Goal: Information Seeking & Learning: Learn about a topic

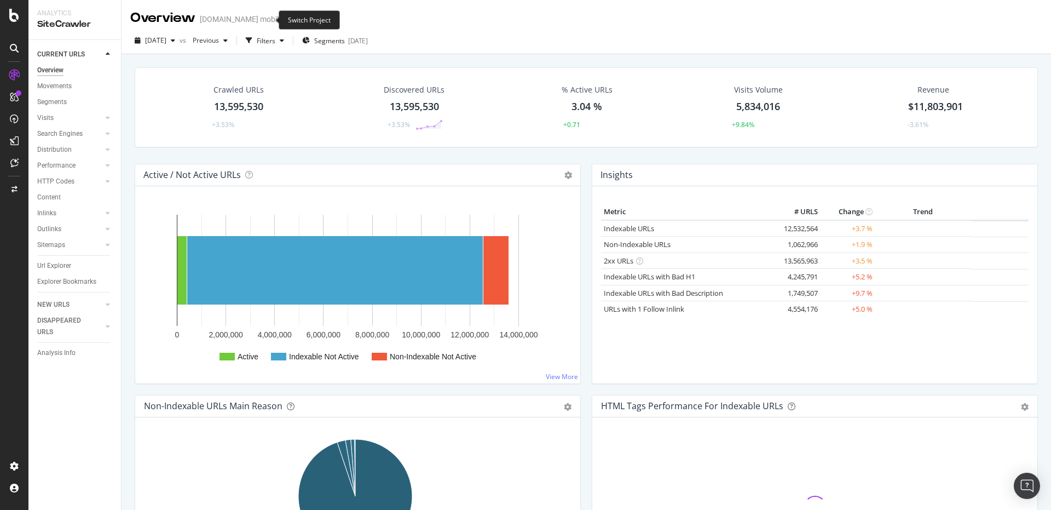
click at [287, 18] on icon "arrow-right-arrow-left" at bounding box center [290, 19] width 7 height 8
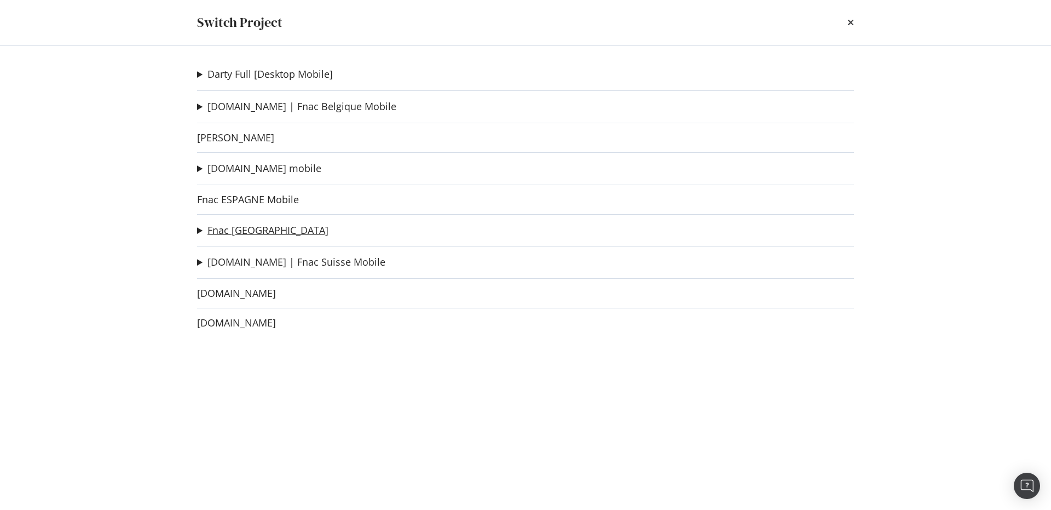
click at [262, 227] on link "Fnac [GEOGRAPHIC_DATA]" at bounding box center [267, 229] width 121 height 11
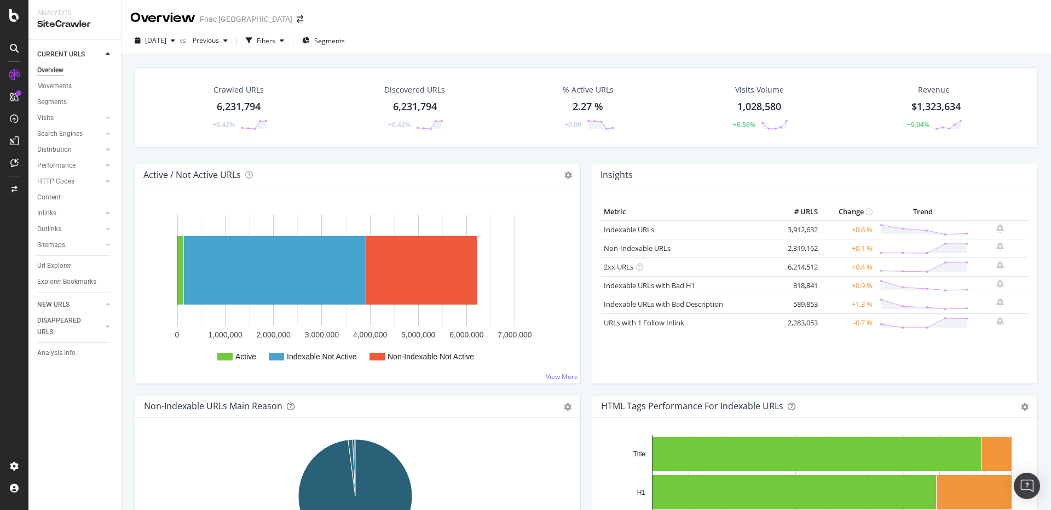
click at [264, 152] on div "Crawled URLs 6,231,794 +0.42% Discovered URLs 6,231,794 +0.42% % Active URLs 2.…" at bounding box center [586, 115] width 914 height 96
click at [342, 43] on span "Segments" at bounding box center [329, 40] width 31 height 9
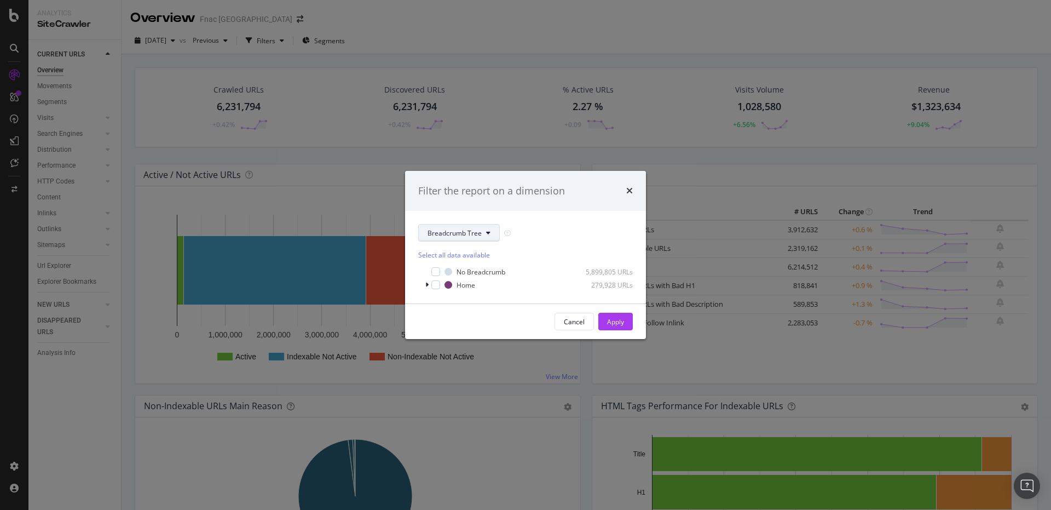
click at [463, 233] on span "Breadcrumb Tree" at bounding box center [455, 232] width 54 height 9
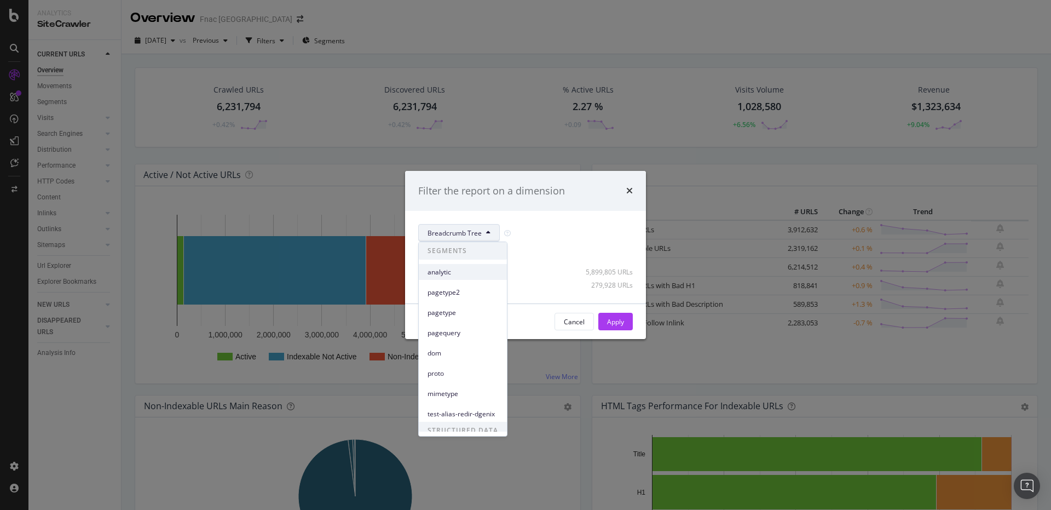
click at [455, 268] on span "analytic" at bounding box center [463, 272] width 71 height 10
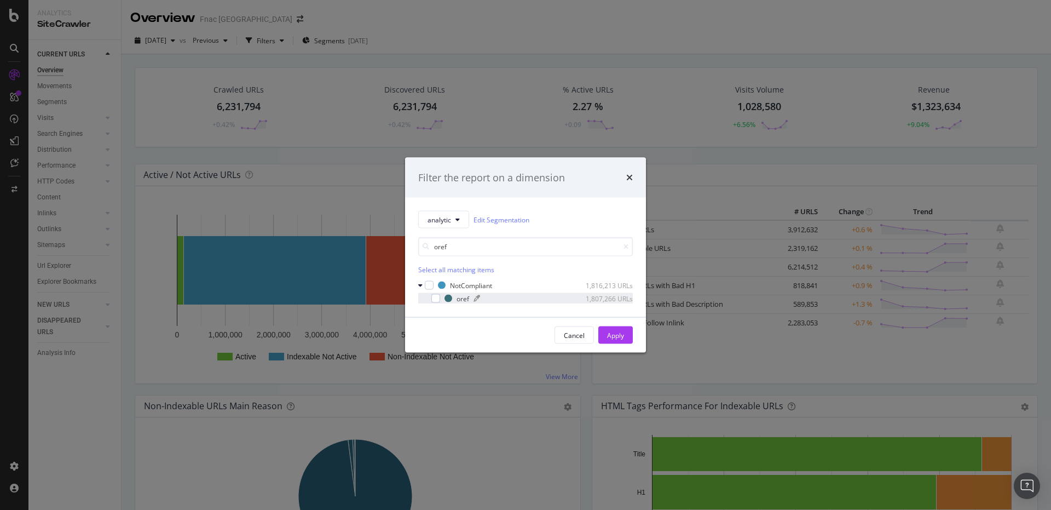
type input "oref"
click at [460, 302] on div "oref" at bounding box center [463, 297] width 13 height 9
click at [628, 332] on button "Apply" at bounding box center [615, 335] width 34 height 18
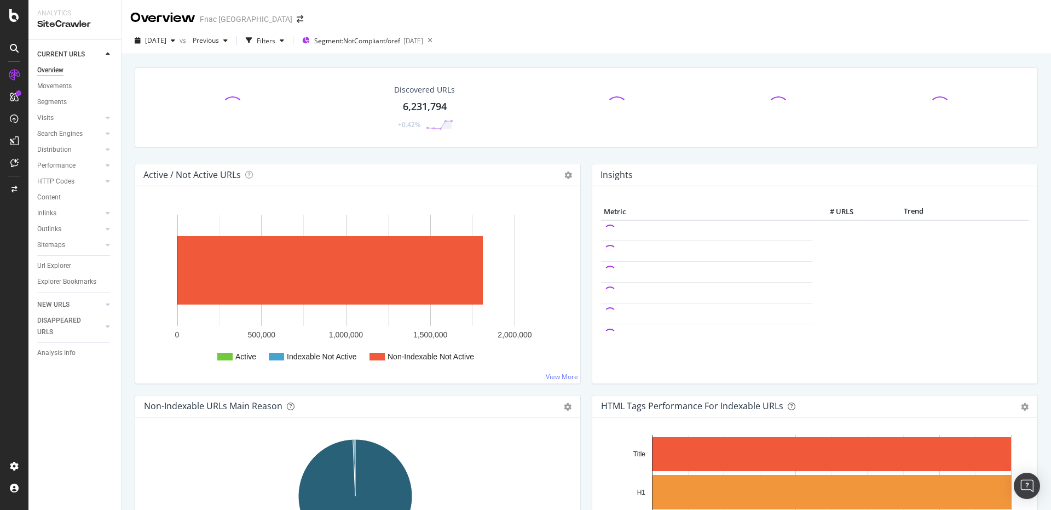
click at [448, 150] on div "Discovered URLs 6,231,794 +0.42%" at bounding box center [586, 115] width 914 height 96
click at [482, 158] on div "Discovered URLs 6,231,794 +0.42%" at bounding box center [586, 115] width 914 height 96
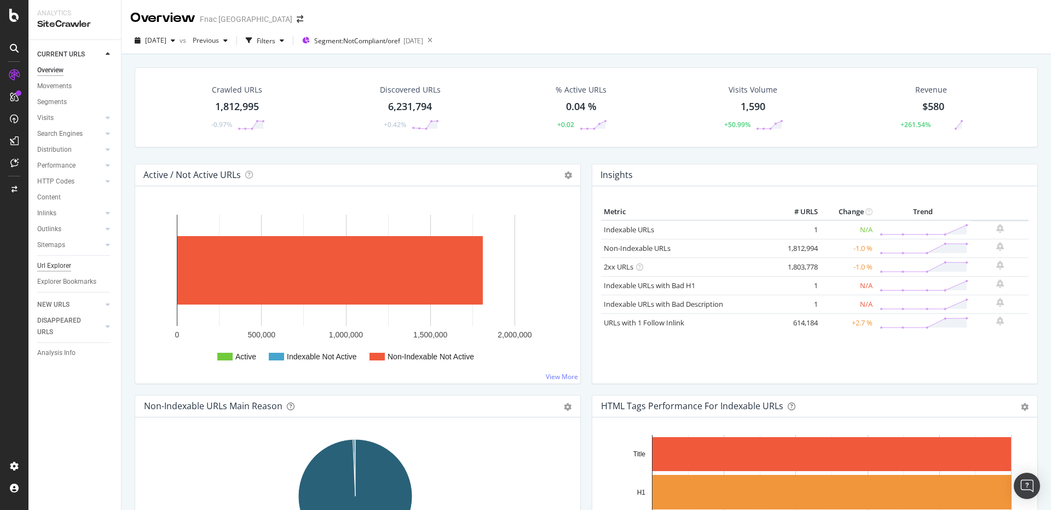
click at [61, 268] on div "Url Explorer" at bounding box center [54, 265] width 34 height 11
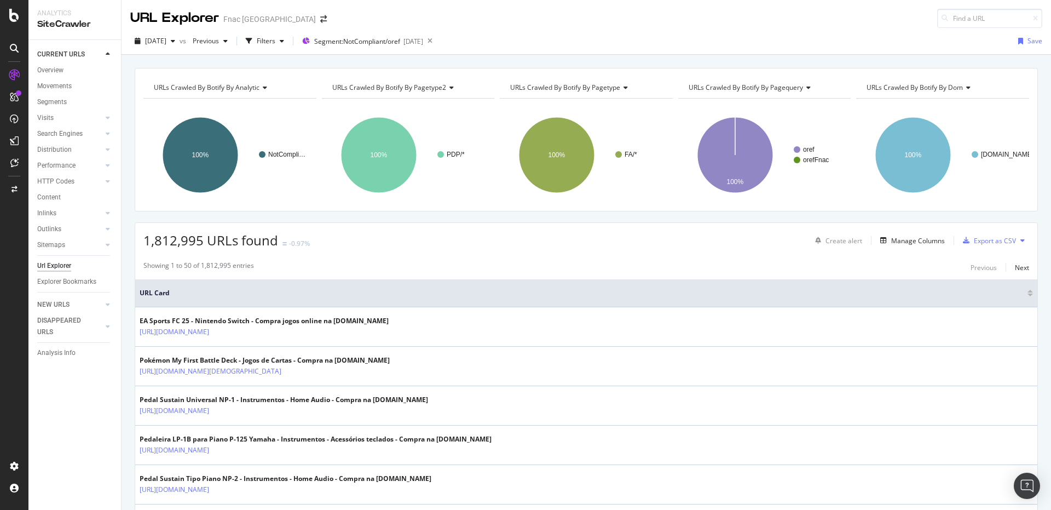
click at [396, 228] on div "1,812,995 URLs found -0.97% Create alert Manage Columns Export as CSV" at bounding box center [586, 236] width 902 height 27
click at [891, 247] on div "Create alert Manage Columns Export as CSV" at bounding box center [920, 240] width 218 height 19
click at [891, 244] on div "Manage Columns" at bounding box center [918, 240] width 54 height 9
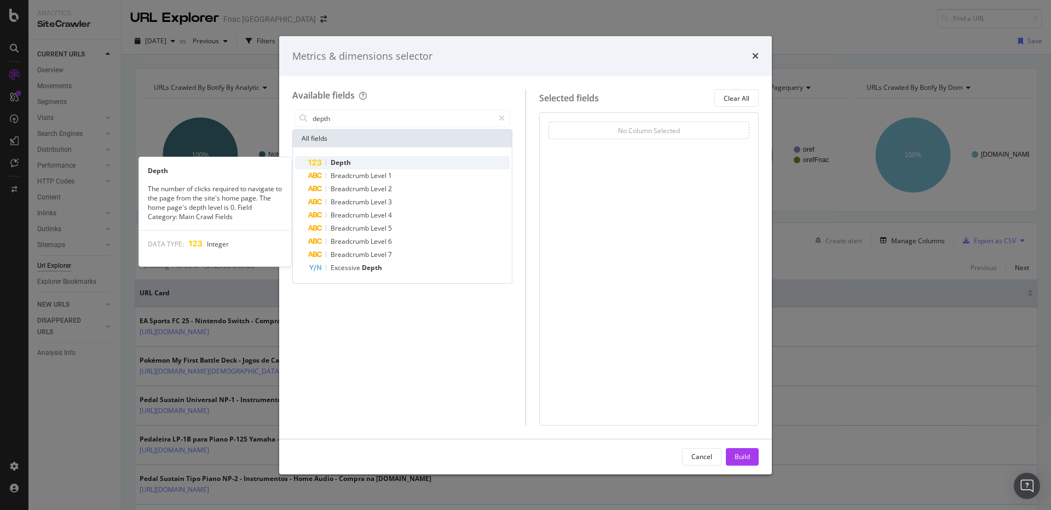
type input "depth"
click at [368, 166] on div "Depth" at bounding box center [408, 162] width 201 height 13
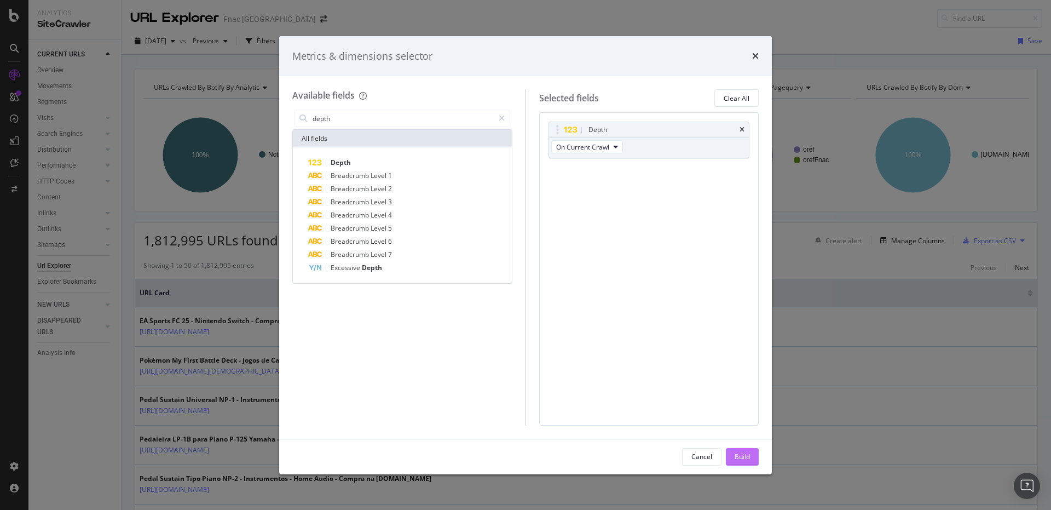
click at [738, 456] on div "Build" at bounding box center [742, 456] width 15 height 9
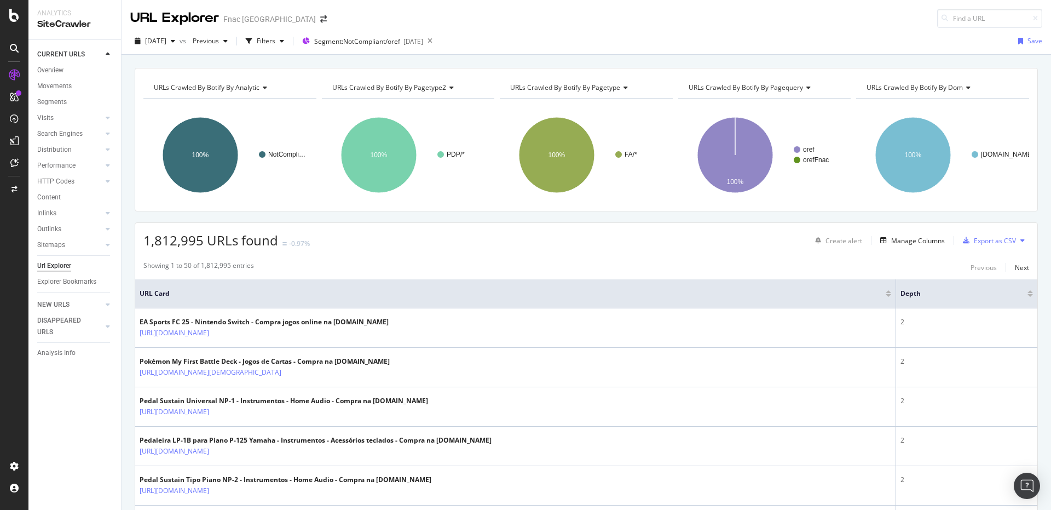
click at [349, 226] on div "1,812,995 URLs found -0.97% Create alert Manage Columns Export as CSV" at bounding box center [586, 236] width 902 height 27
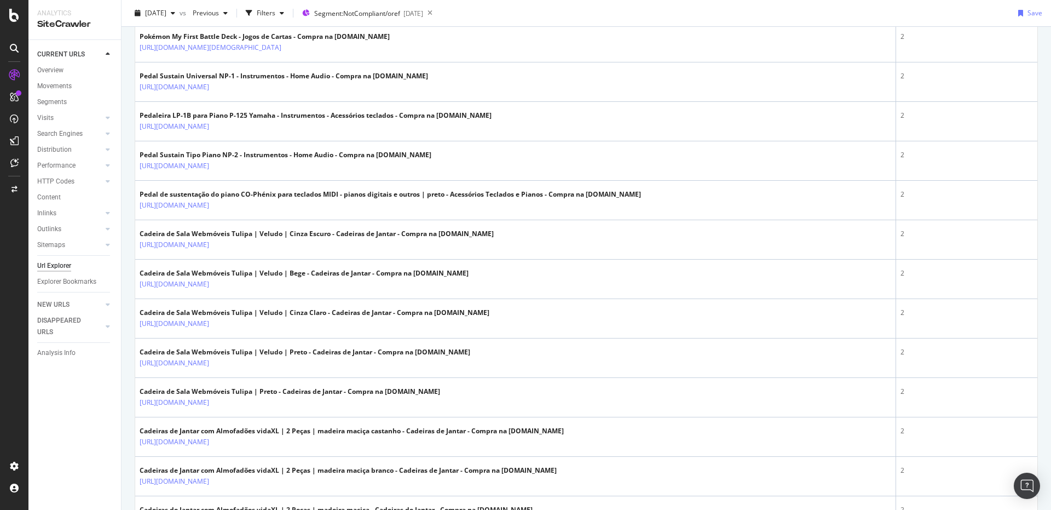
scroll to position [327, 0]
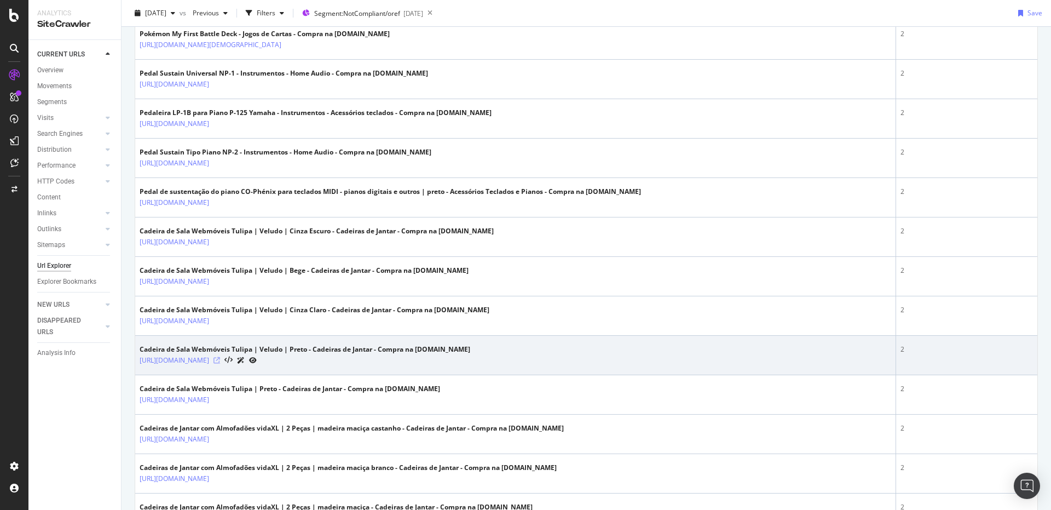
click at [220, 359] on icon at bounding box center [216, 360] width 7 height 7
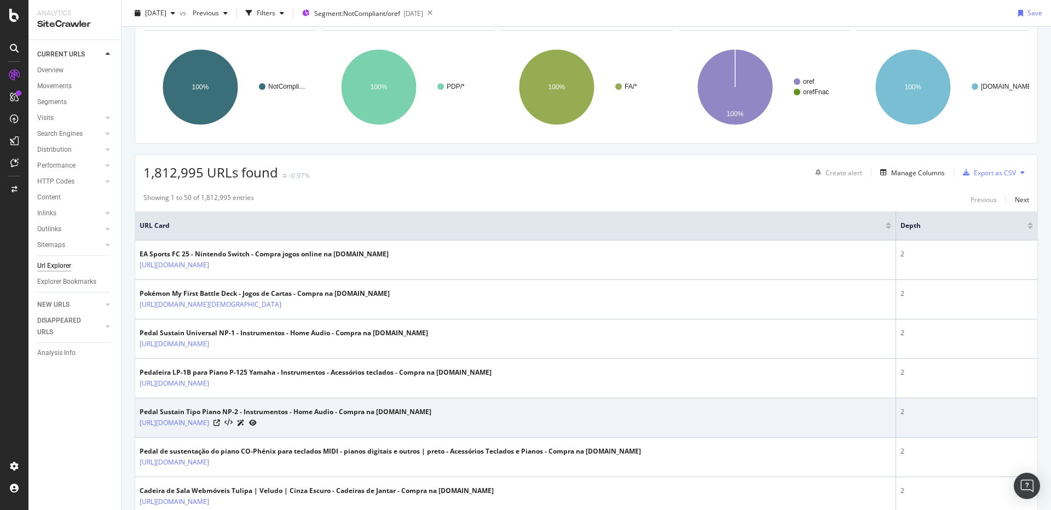
scroll to position [67, 0]
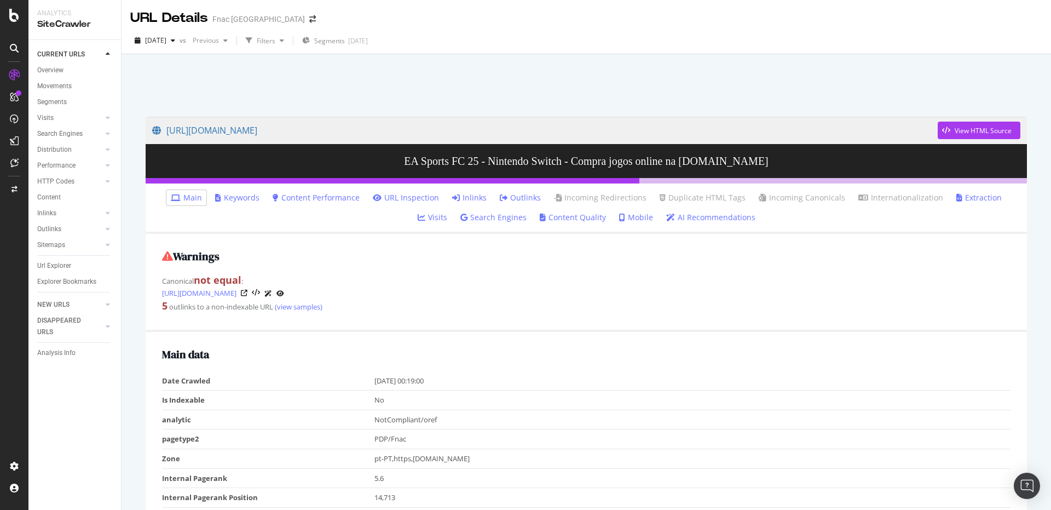
click at [452, 201] on link "Inlinks" at bounding box center [469, 197] width 34 height 11
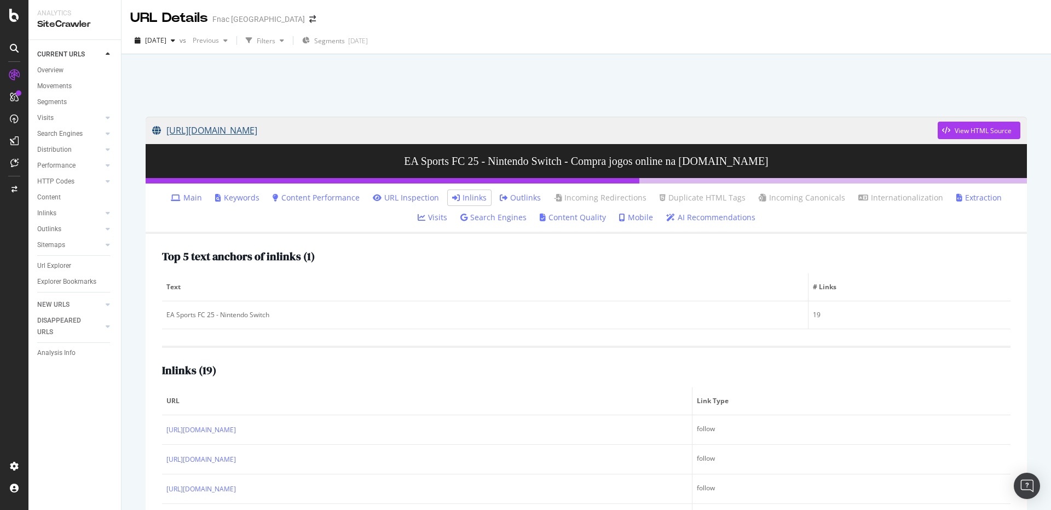
drag, startPoint x: 759, startPoint y: 113, endPoint x: 550, endPoint y: 138, distance: 210.6
click at [550, 138] on div "https://www.fnac.pt/EA-Sports-FC-25-Nintendo-Switch-Videojogo-Nintendo-Switch/a…" at bounding box center [586, 397] width 903 height 582
copy div "?oref=4855742d-2803-eabb-420e-ed9abd13964b View HTML Source"
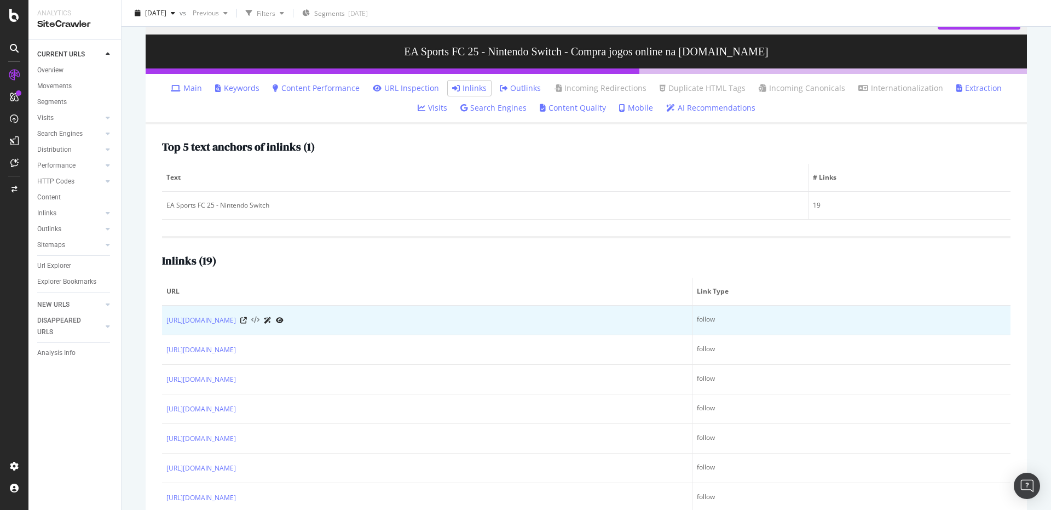
click at [259, 320] on icon at bounding box center [255, 320] width 8 height 8
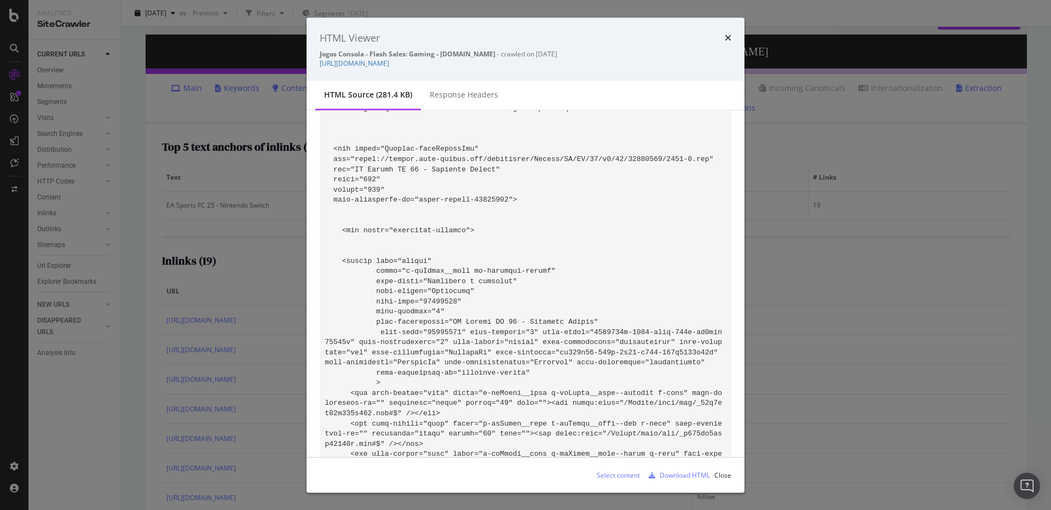
scroll to position [18834, 0]
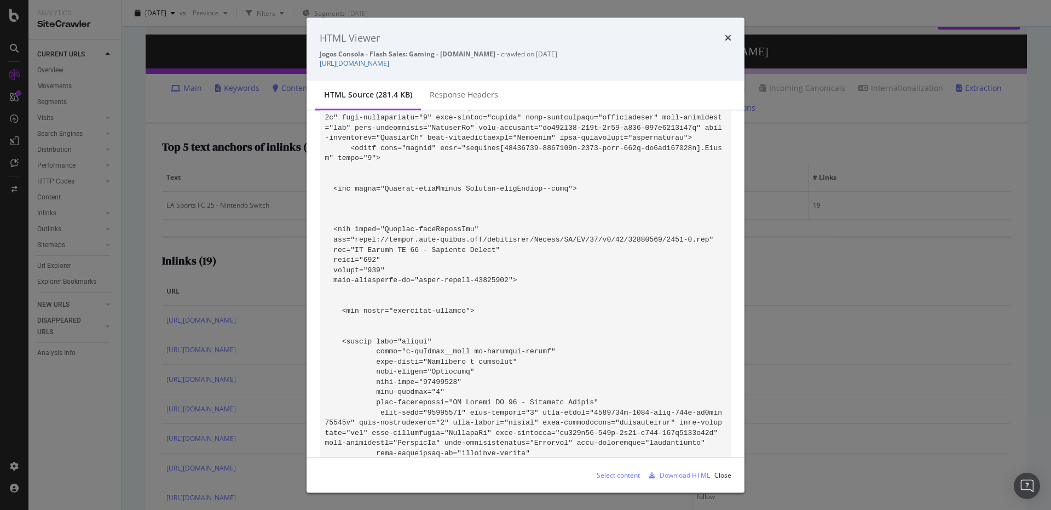
scroll to position [18748, 0]
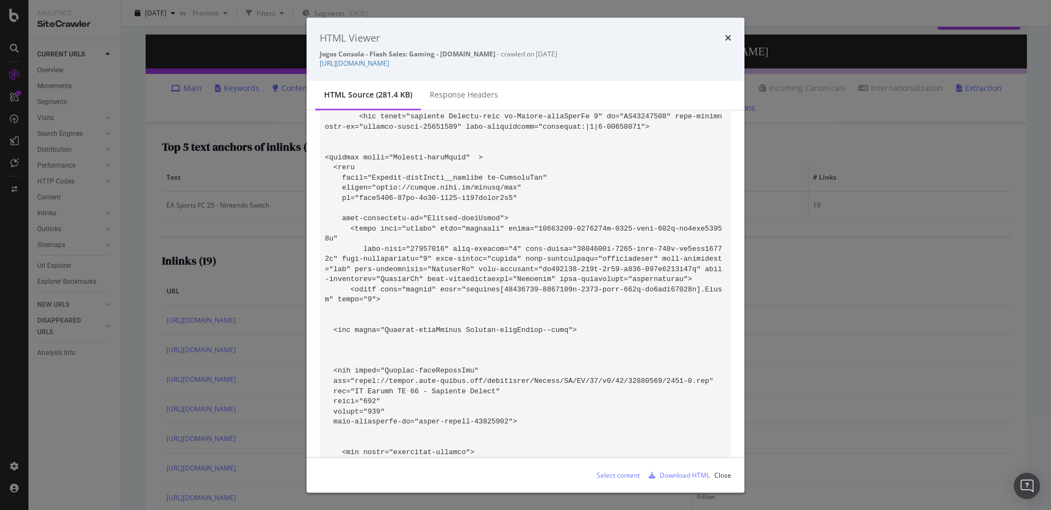
scroll to position [18610, 0]
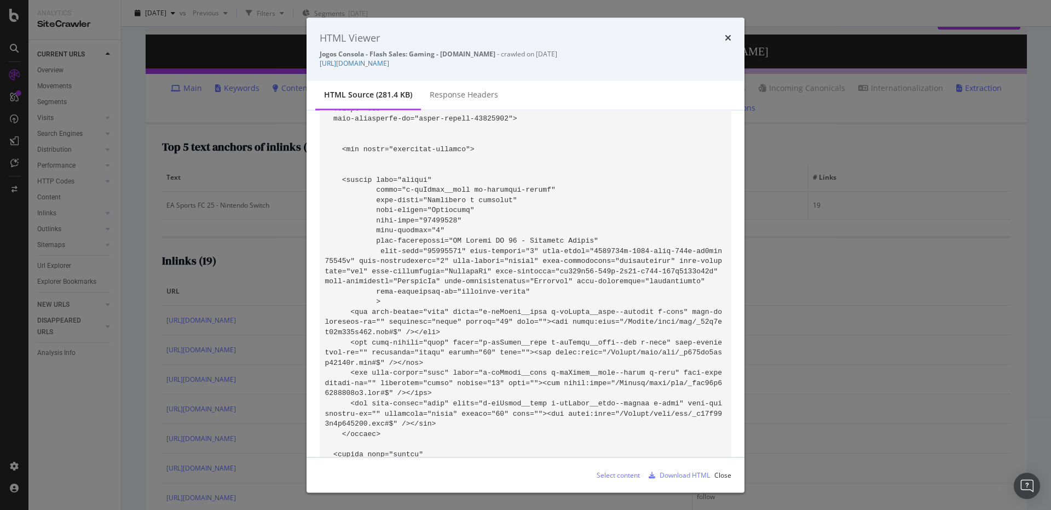
scroll to position [18938, 0]
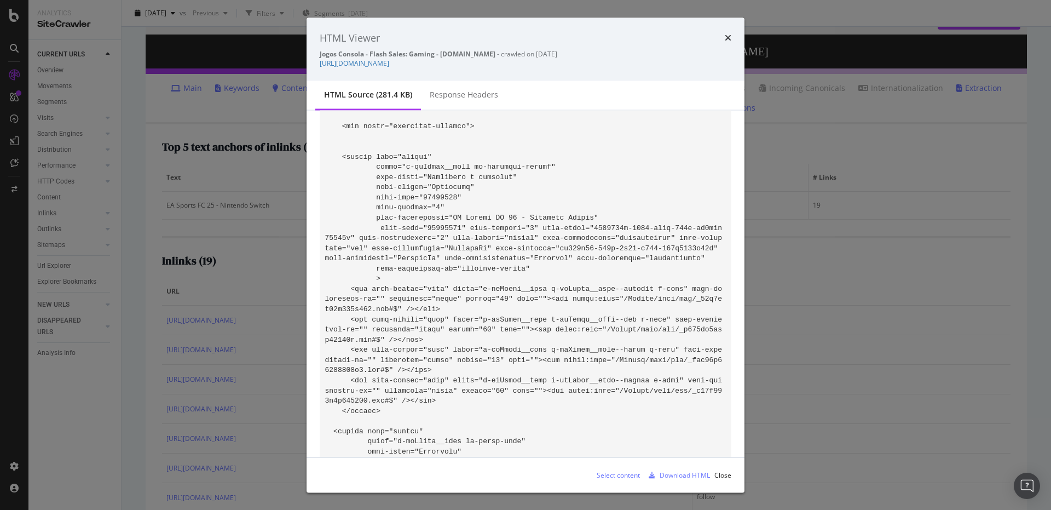
click at [291, 265] on div "HTML Viewer Jogos Consola - Flash Sales: Gaming - Fnac.pt - crawled on 2025-09-…" at bounding box center [525, 255] width 1051 height 510
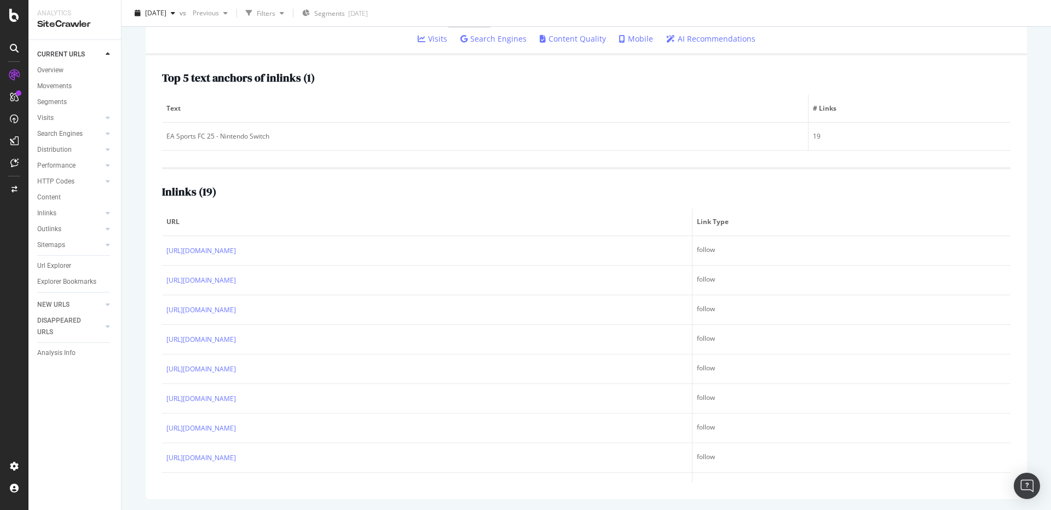
scroll to position [0, 0]
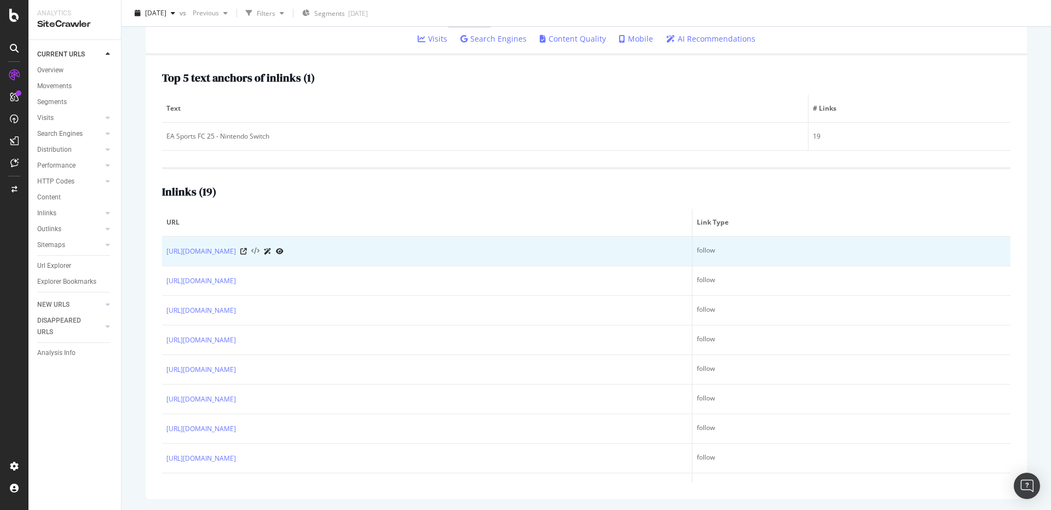
click at [259, 252] on icon at bounding box center [255, 251] width 8 height 8
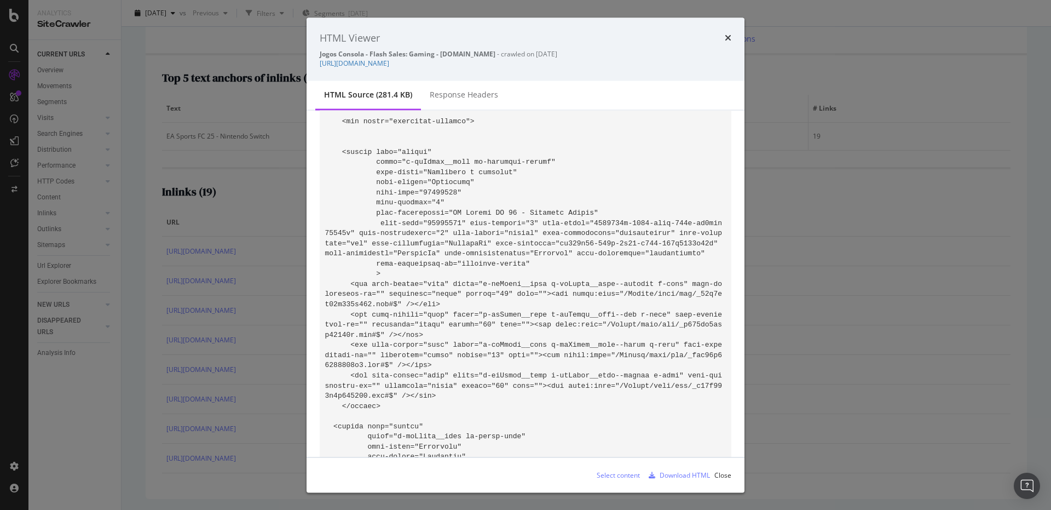
drag, startPoint x: 356, startPoint y: 274, endPoint x: 512, endPoint y: 277, distance: 156.6
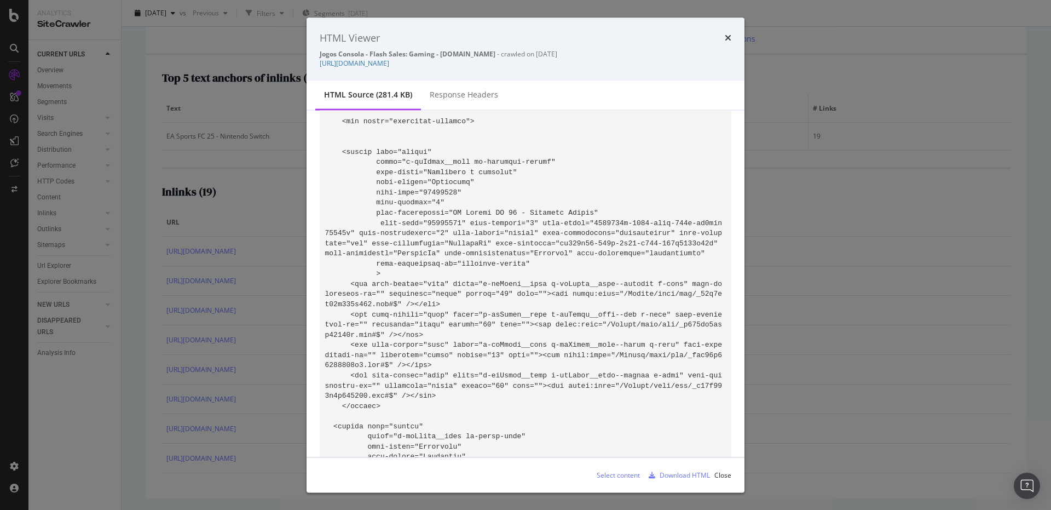
click at [253, 155] on div "HTML Viewer Jogos Consola - Flash Sales: Gaming - Fnac.pt - crawled on 2025-09-…" at bounding box center [525, 255] width 1051 height 510
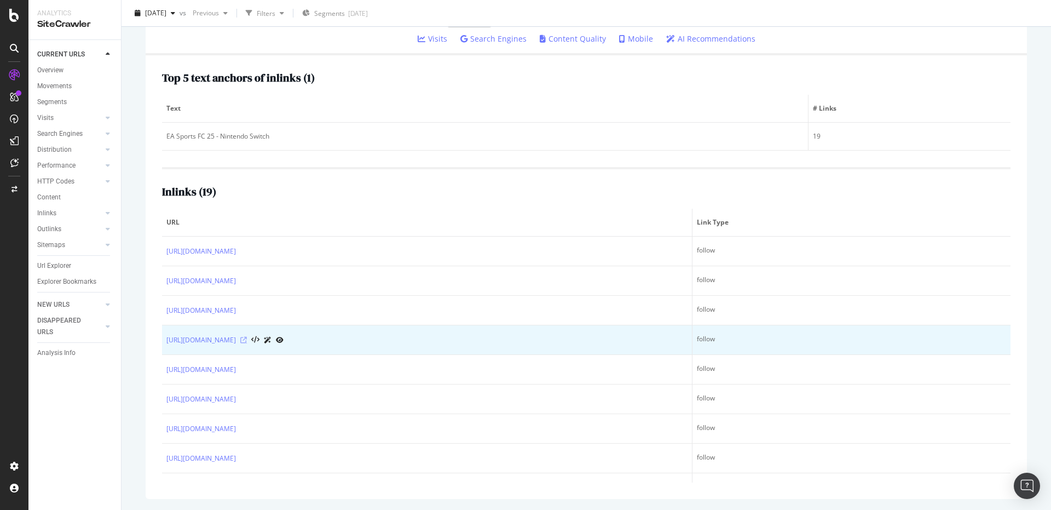
click at [247, 342] on icon at bounding box center [243, 340] width 7 height 7
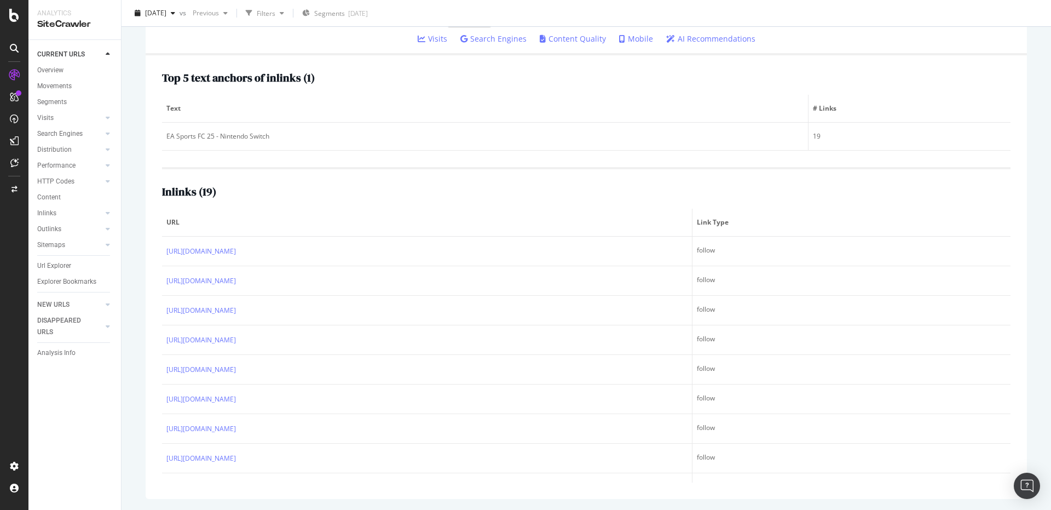
scroll to position [0, 0]
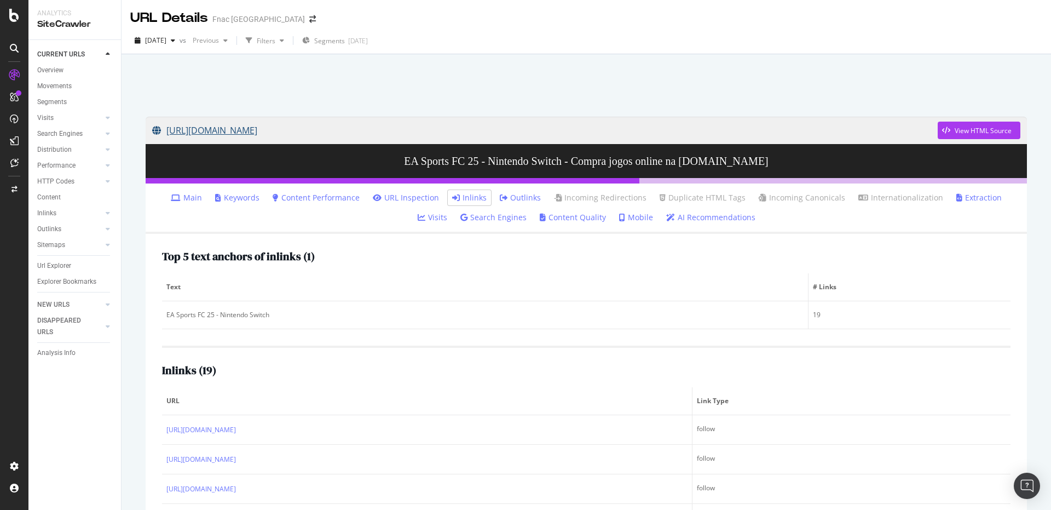
drag, startPoint x: 763, startPoint y: 110, endPoint x: 553, endPoint y: 128, distance: 210.9
click at [553, 128] on div "https://www.fnac.pt/EA-Sports-FC-25-Nintendo-Switch-Videojogo-Nintendo-Switch/a…" at bounding box center [586, 397] width 903 height 582
copy div "oref=4855742d-2803-eabb-420e-ed9abd13964b View HTML Source"
click at [608, 89] on div at bounding box center [586, 82] width 903 height 47
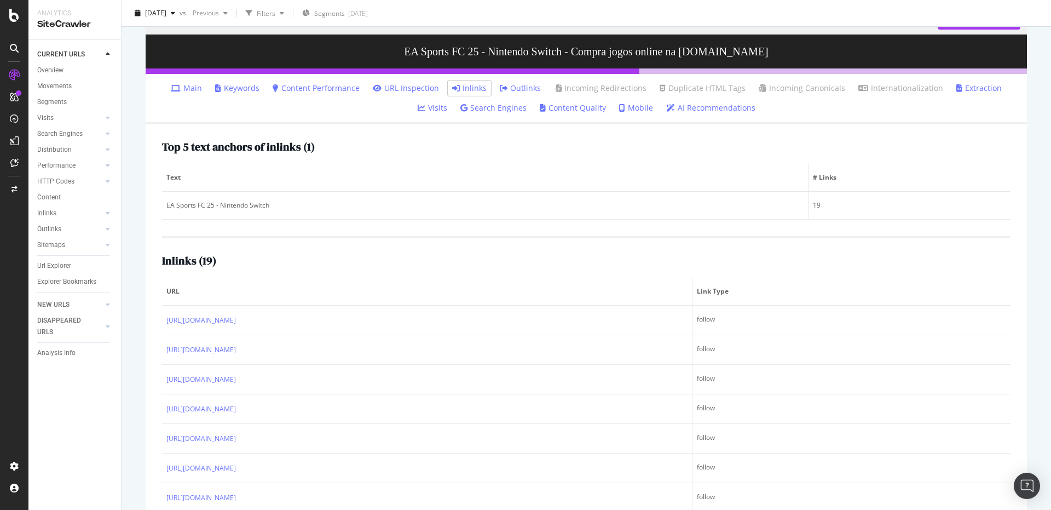
scroll to position [178, 0]
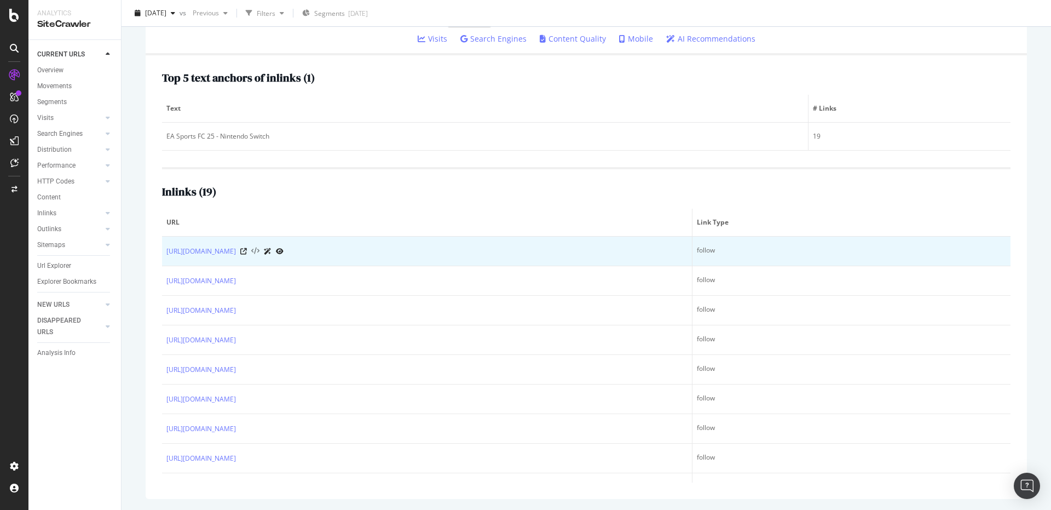
click at [259, 252] on icon at bounding box center [255, 251] width 8 height 8
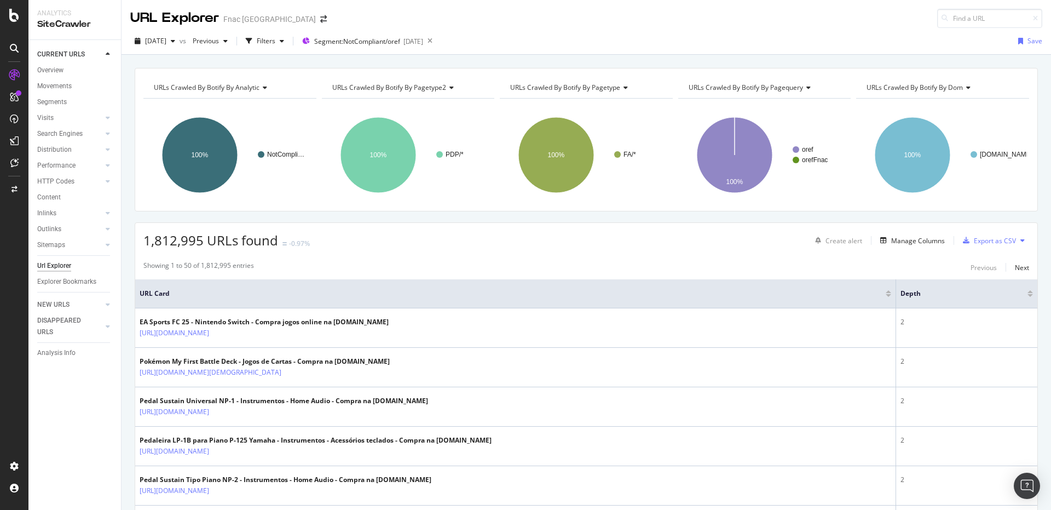
click at [458, 240] on div "1,812,995 URLs found -0.97% Create alert Manage Columns Export as CSV" at bounding box center [586, 236] width 902 height 27
